Goal: Task Accomplishment & Management: Use online tool/utility

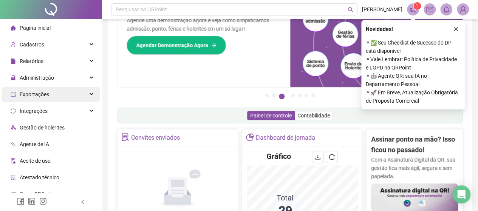
scroll to position [25, 0]
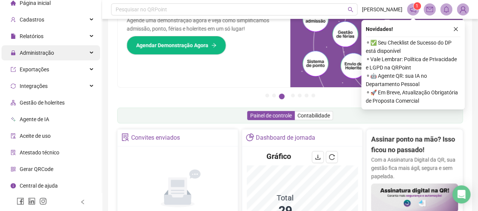
click at [60, 54] on div "Administração" at bounding box center [51, 52] width 99 height 15
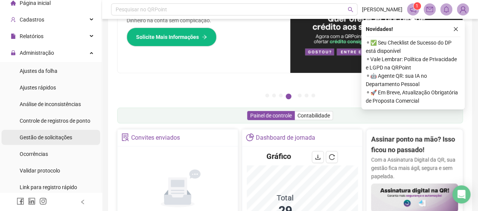
click at [66, 135] on span "Gestão de solicitações" at bounding box center [46, 138] width 53 height 6
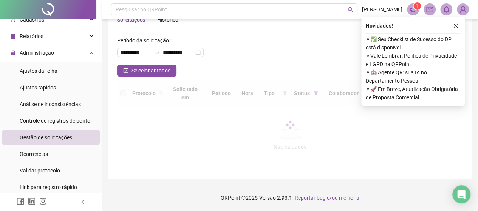
scroll to position [20, 0]
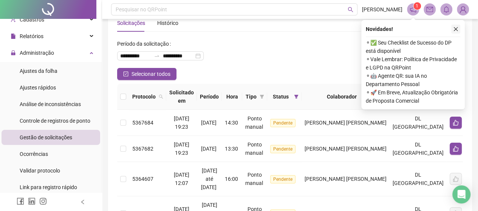
click at [457, 27] on icon "close" at bounding box center [455, 28] width 5 height 5
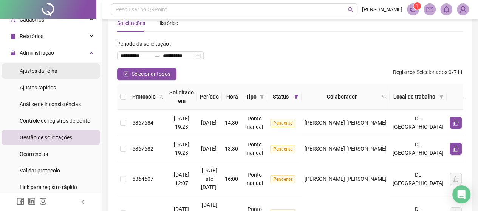
click at [49, 74] on span "Ajustes da folha" at bounding box center [39, 71] width 38 height 6
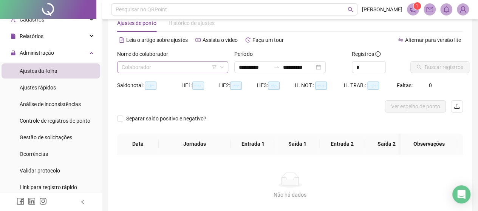
click at [146, 68] on input "search" at bounding box center [169, 67] width 95 height 11
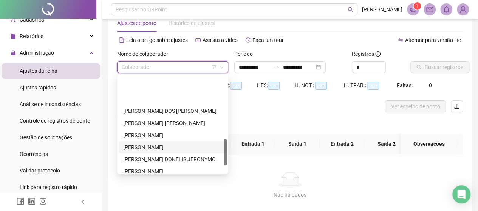
scroll to position [227, 0]
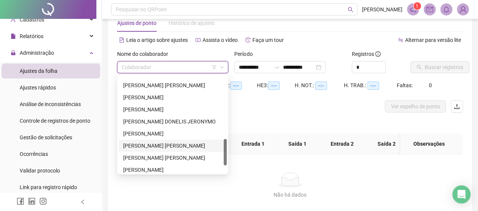
click at [151, 146] on div "[PERSON_NAME] [PERSON_NAME]" at bounding box center [172, 146] width 99 height 8
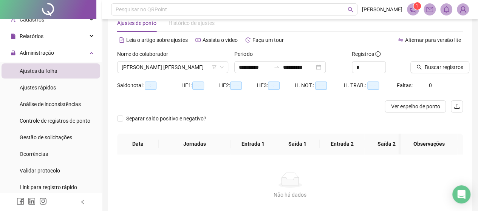
click at [313, 55] on div "Período" at bounding box center [289, 55] width 111 height 11
click at [311, 58] on div "Período" at bounding box center [289, 55] width 111 height 11
click at [305, 69] on input "**********" at bounding box center [299, 67] width 32 height 8
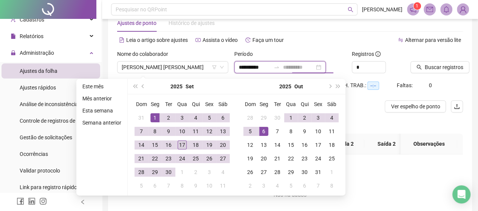
type input "**********"
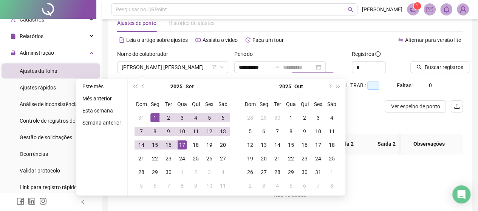
click at [181, 146] on div "17" at bounding box center [182, 145] width 9 height 9
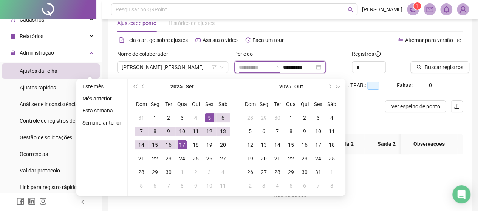
type input "**********"
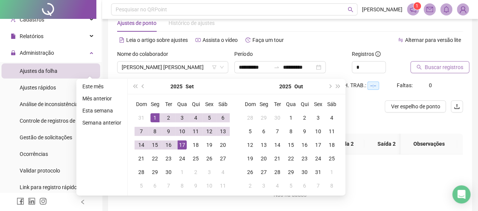
click at [425, 69] on span "Buscar registros" at bounding box center [444, 67] width 39 height 8
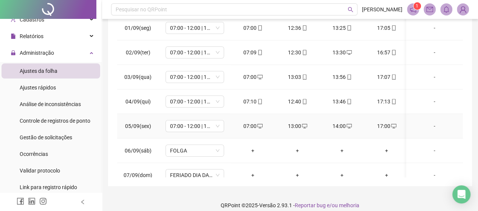
scroll to position [0, 0]
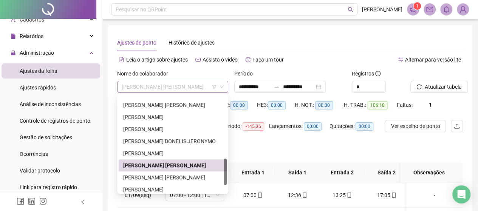
click at [149, 92] on span "[PERSON_NAME] [PERSON_NAME]" at bounding box center [173, 86] width 102 height 11
click at [186, 113] on div "[PERSON_NAME]" at bounding box center [172, 117] width 99 height 8
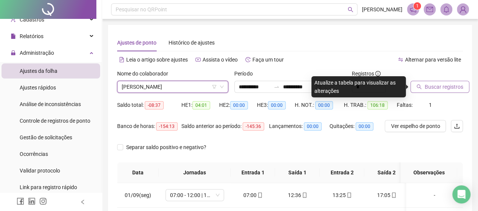
click at [440, 82] on button "Buscar registros" at bounding box center [440, 87] width 59 height 12
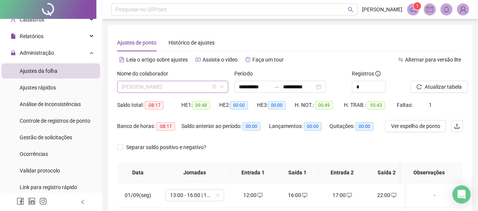
click at [174, 90] on span "[PERSON_NAME]" at bounding box center [173, 86] width 102 height 11
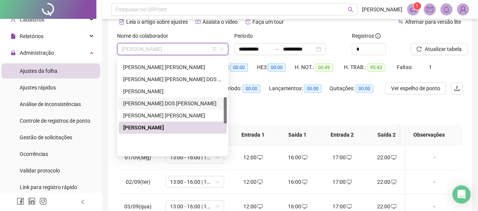
scroll to position [141, 0]
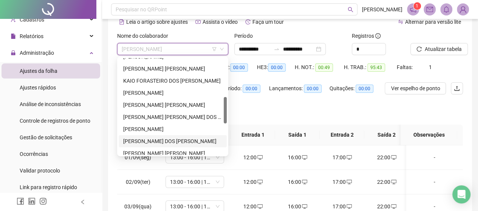
click at [156, 145] on div "[PERSON_NAME] DOS [PERSON_NAME]" at bounding box center [172, 141] width 99 height 8
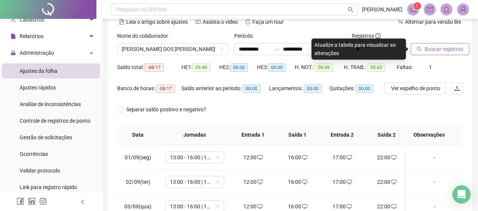
click at [429, 51] on span "Buscar registros" at bounding box center [444, 49] width 39 height 8
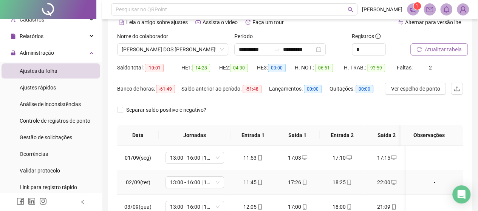
scroll to position [0, 0]
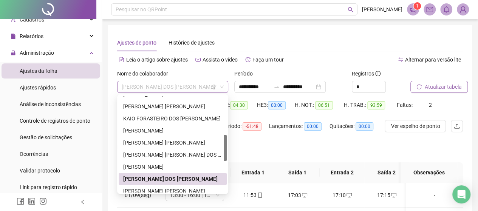
click at [183, 82] on span "[PERSON_NAME] DOS [PERSON_NAME]" at bounding box center [173, 86] width 102 height 11
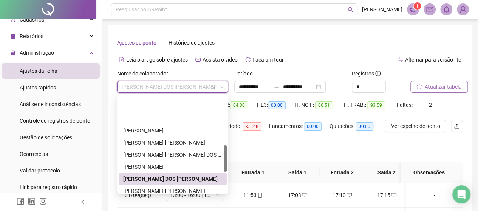
scroll to position [178, 0]
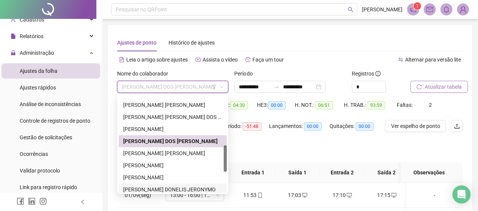
drag, startPoint x: 166, startPoint y: 184, endPoint x: 192, endPoint y: 168, distance: 31.3
click at [166, 184] on div "[PERSON_NAME] DONELIS JERONYMO" at bounding box center [173, 190] width 108 height 12
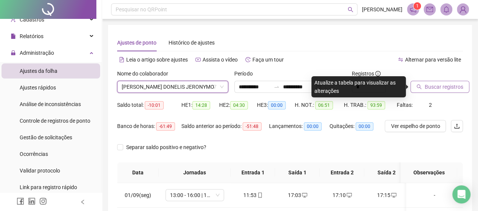
click at [440, 87] on span "Buscar registros" at bounding box center [444, 87] width 39 height 8
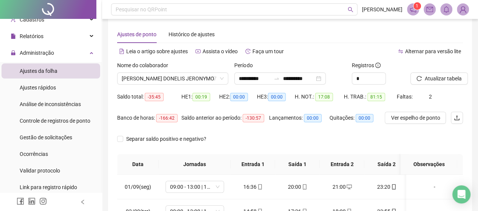
scroll to position [0, 0]
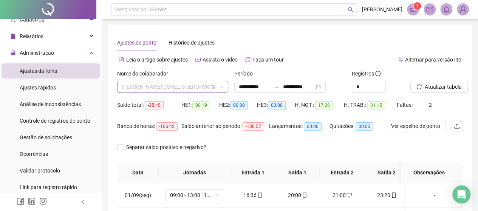
click at [160, 91] on span "[PERSON_NAME] DONELIS JERONYMO" at bounding box center [173, 86] width 102 height 11
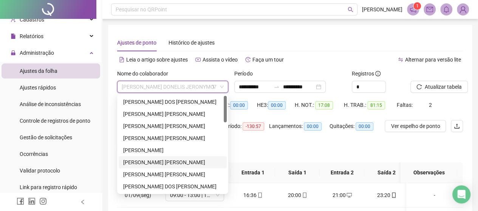
click at [149, 164] on div "[PERSON_NAME] [PERSON_NAME]" at bounding box center [172, 162] width 99 height 8
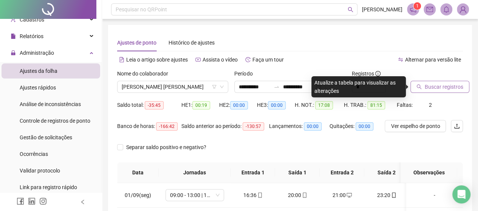
click at [432, 89] on span "Buscar registros" at bounding box center [444, 87] width 39 height 8
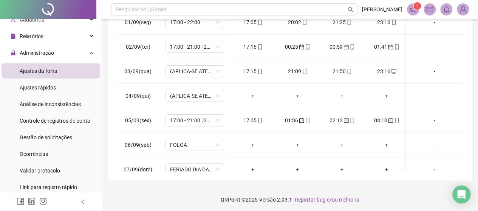
scroll to position [175, 0]
